Goal: Go to known website: Access a specific website the user already knows

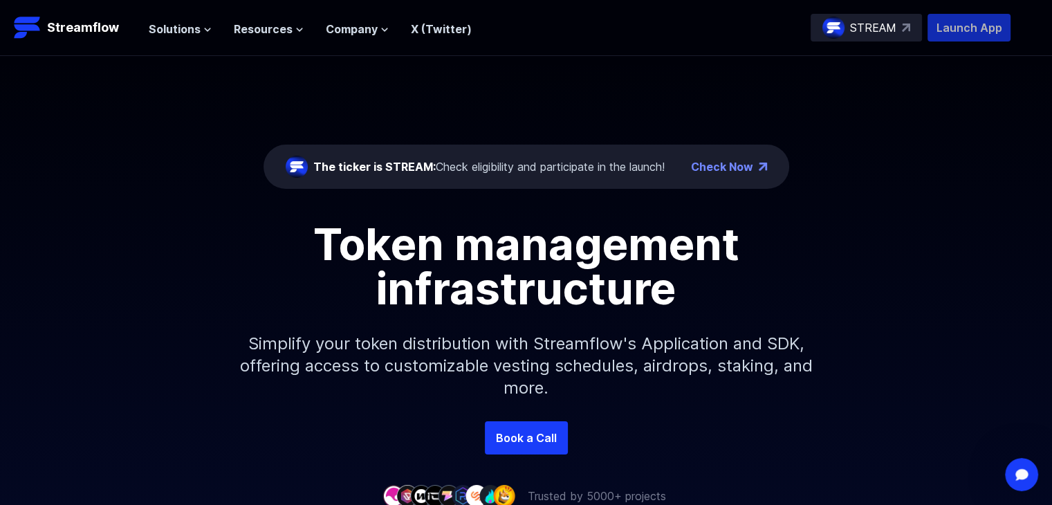
click at [944, 29] on p "Launch App" at bounding box center [969, 28] width 83 height 28
click at [877, 30] on p "STREAM" at bounding box center [873, 27] width 46 height 17
click at [175, 28] on span "Solutions" at bounding box center [175, 29] width 52 height 17
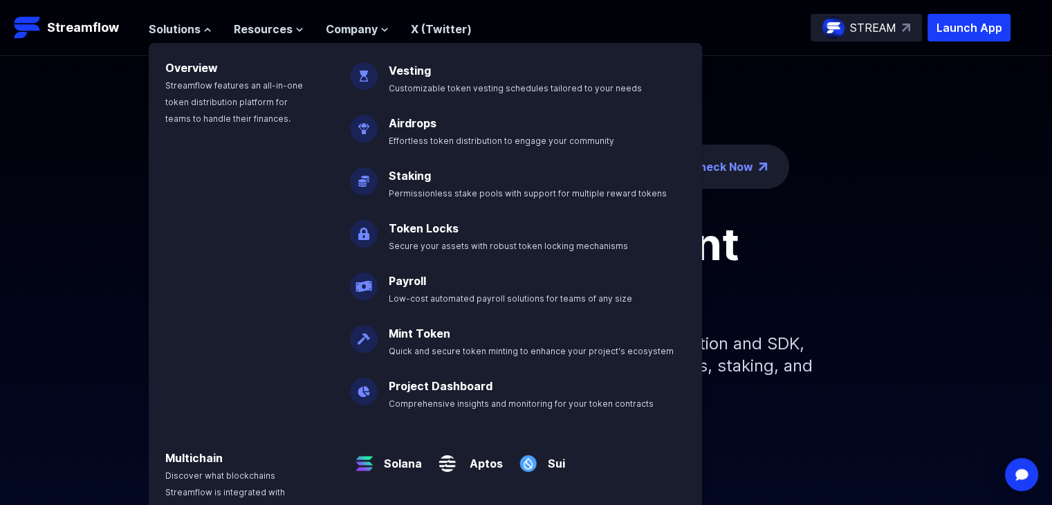
click at [1018, 17] on header "Streamflow Launch App STREAM Solutions Overview Streamflow features an all-in-o…" at bounding box center [526, 28] width 1052 height 56
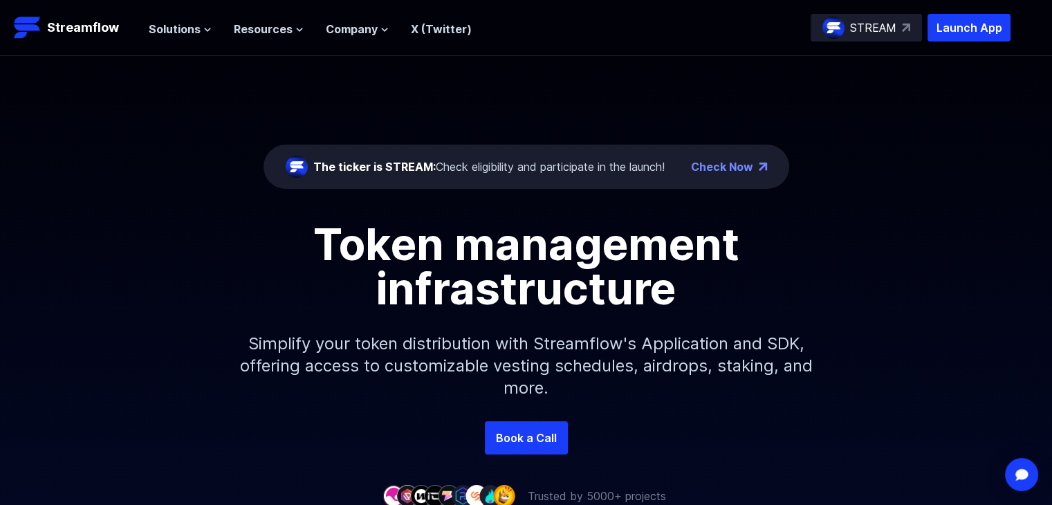
click at [992, 44] on header "Streamflow Launch App STREAM Solutions Overview Streamflow features an all-in-o…" at bounding box center [526, 28] width 1052 height 56
click at [982, 21] on p "Launch App" at bounding box center [969, 28] width 83 height 28
